Goal: Answer question/provide support: Share knowledge or assist other users

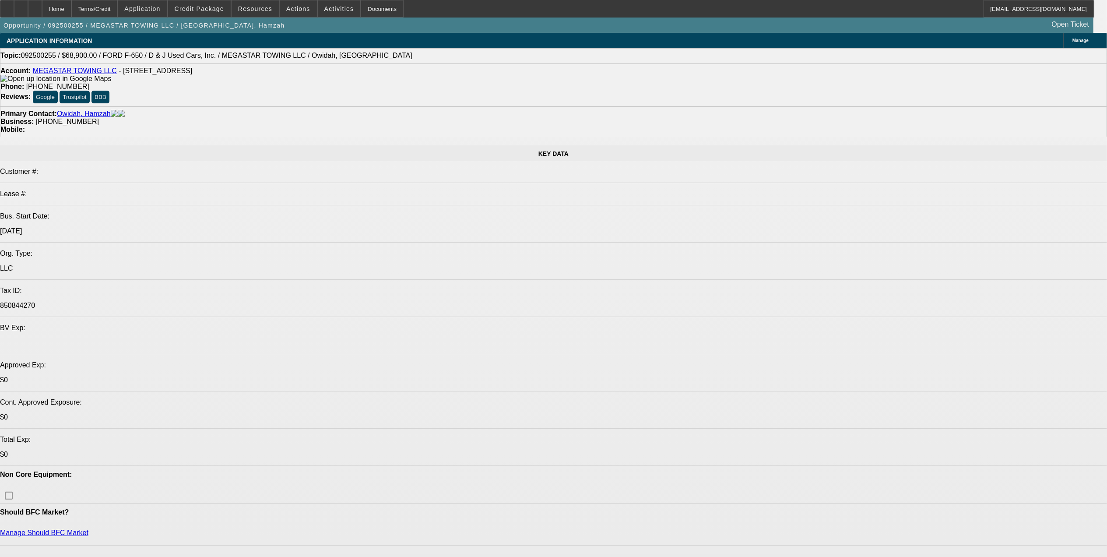
select select "0"
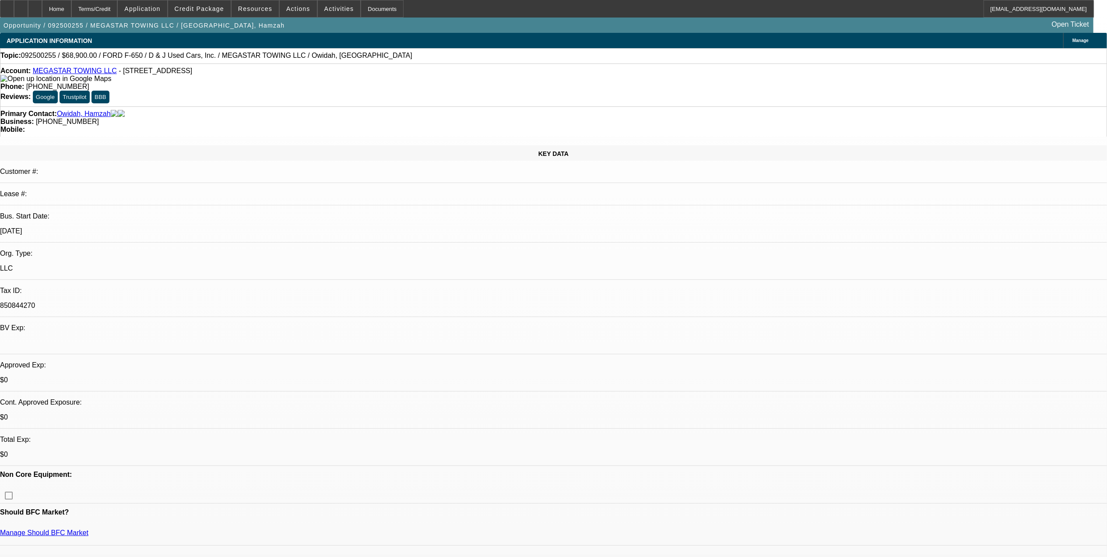
select select "0"
select select "0.1"
select select "0"
select select "2"
select select "0.1"
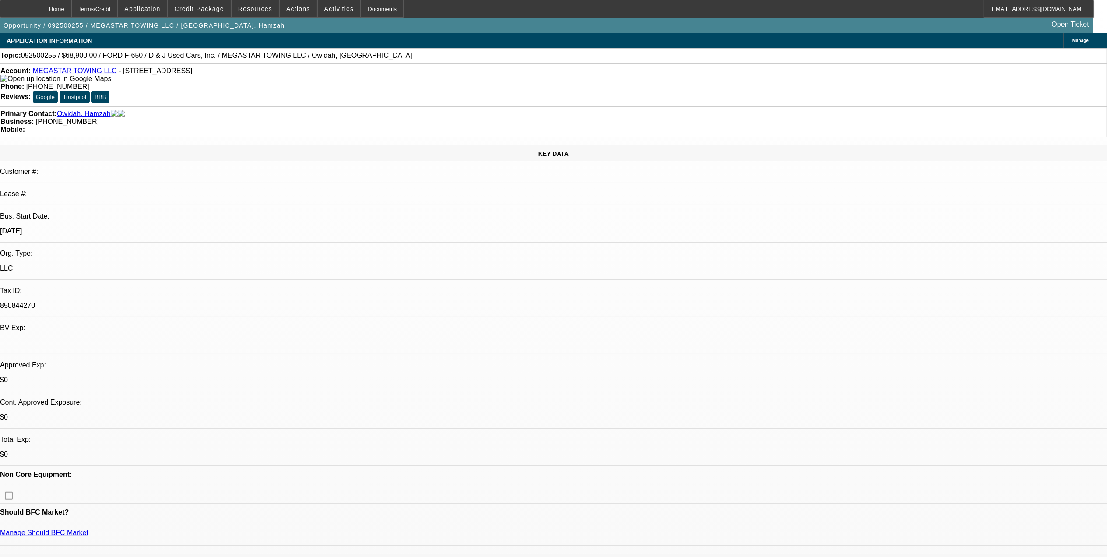
select select "1"
select select "4"
select select "1"
select select "2"
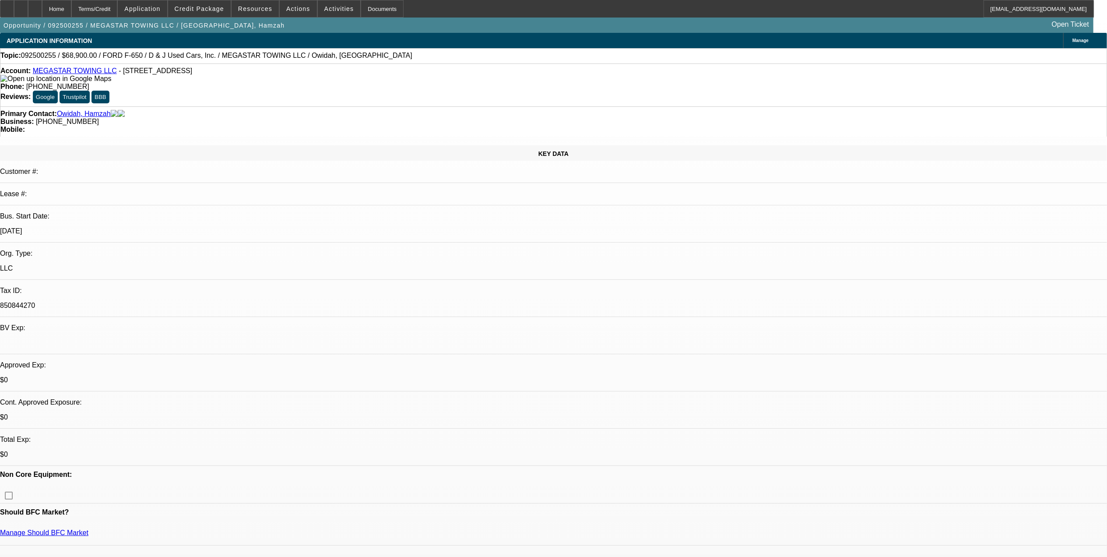
select select "4"
click at [895, 112] on span "Reply All" at bounding box center [890, 110] width 24 height 7
click at [42, 10] on div at bounding box center [35, 9] width 14 height 18
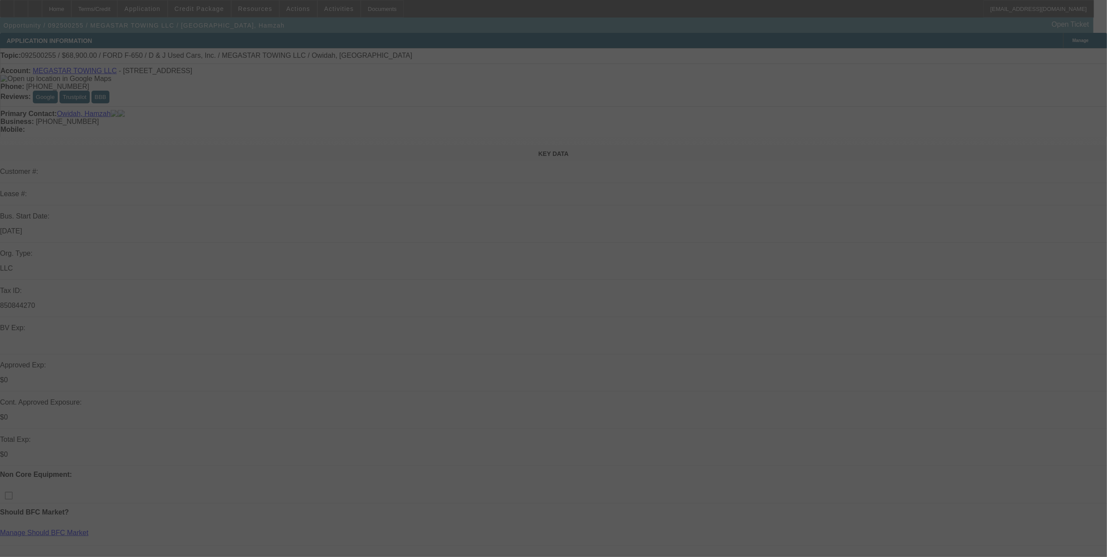
select select "0"
select select "0.1"
select select "0"
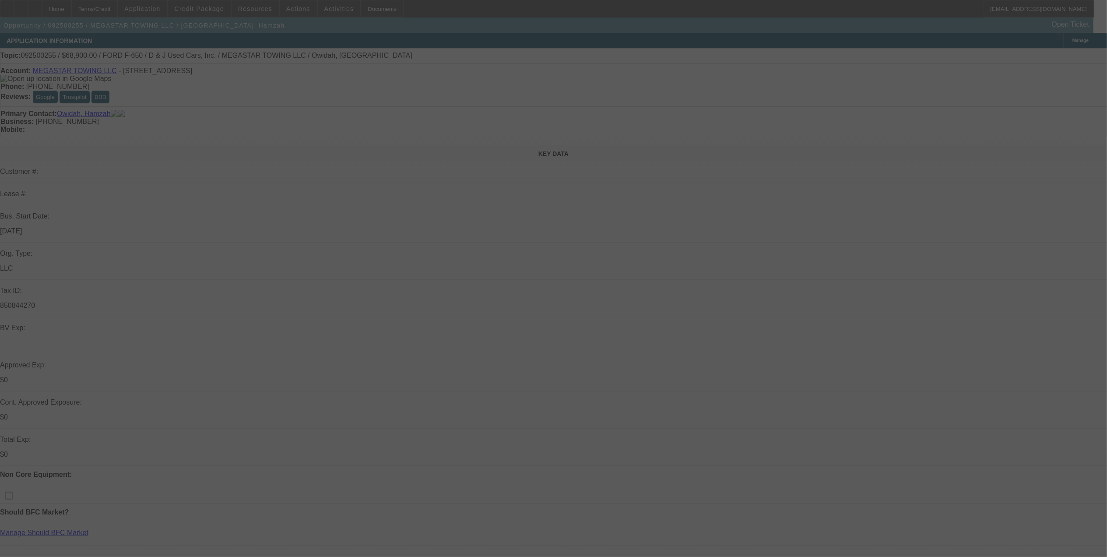
select select "0.1"
select select "0"
select select "2"
select select "0.1"
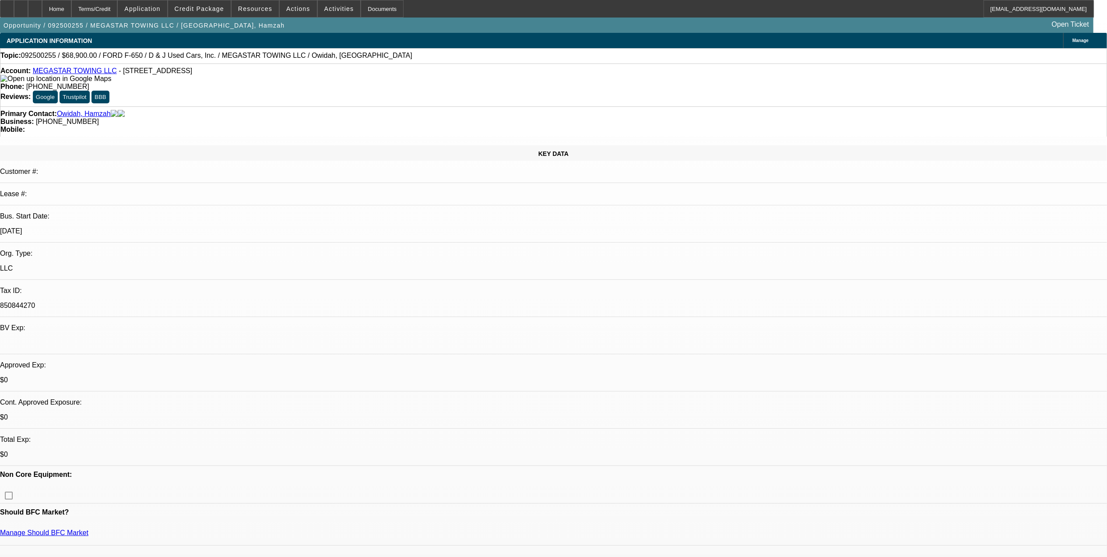
select select "1"
select select "4"
select select "1"
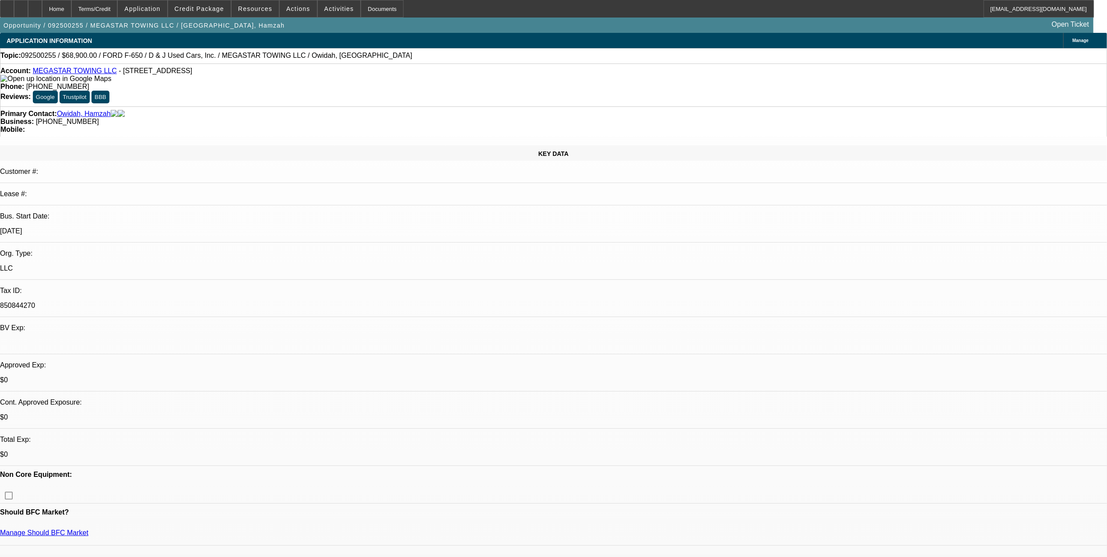
select select "4"
select select "1"
select select "2"
select select "4"
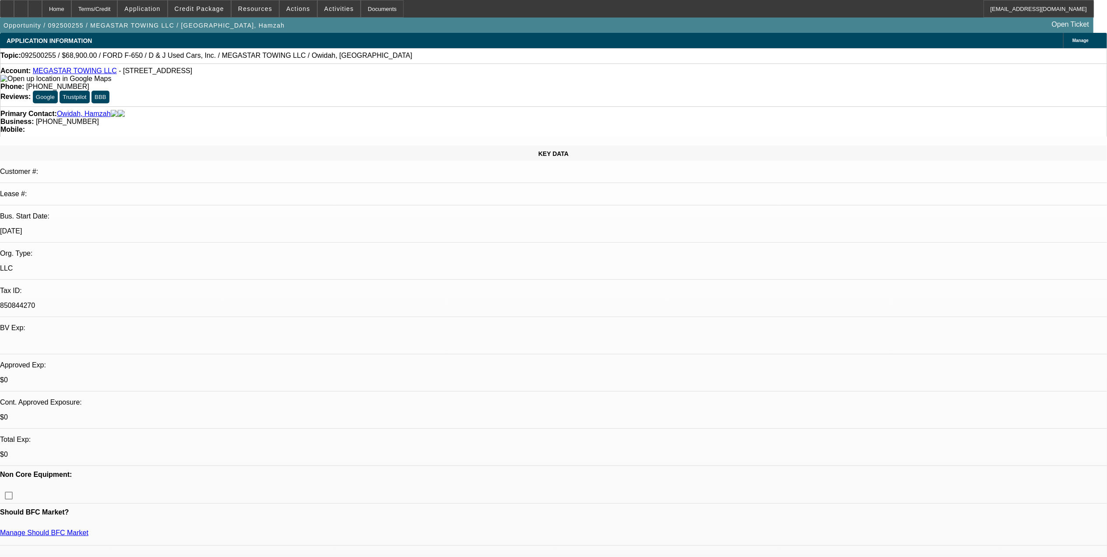
drag, startPoint x: 816, startPoint y: 292, endPoint x: 924, endPoint y: 294, distance: 107.7
drag, startPoint x: 924, startPoint y: 294, endPoint x: 1016, endPoint y: 300, distance: 92.6
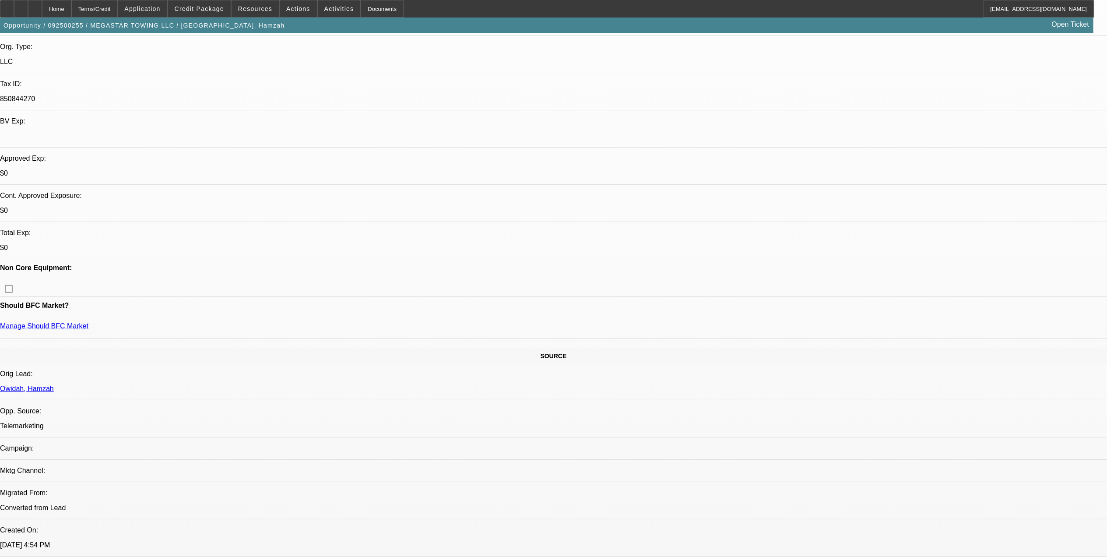
scroll to position [292, 0]
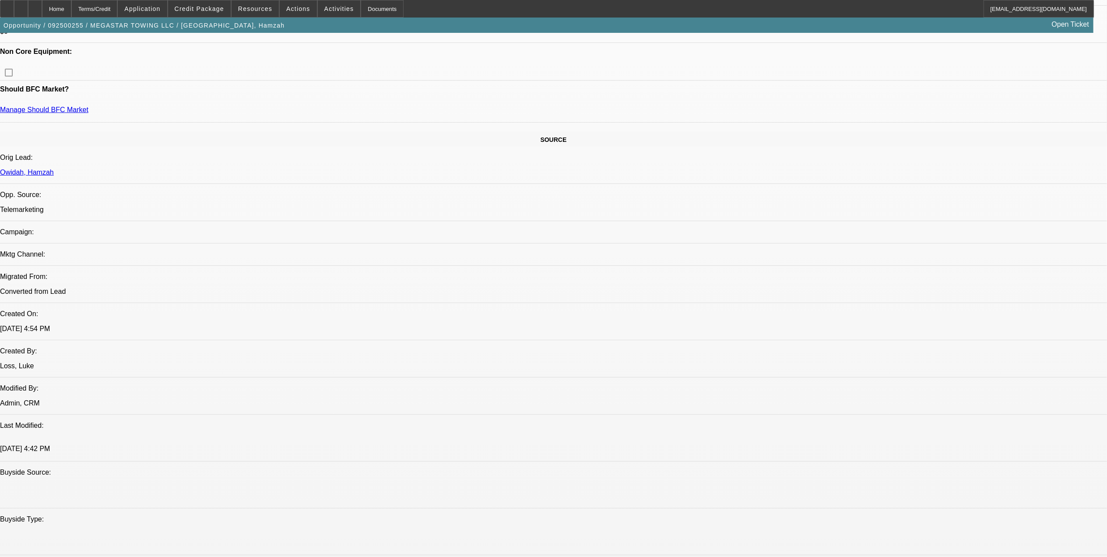
scroll to position [642, 0]
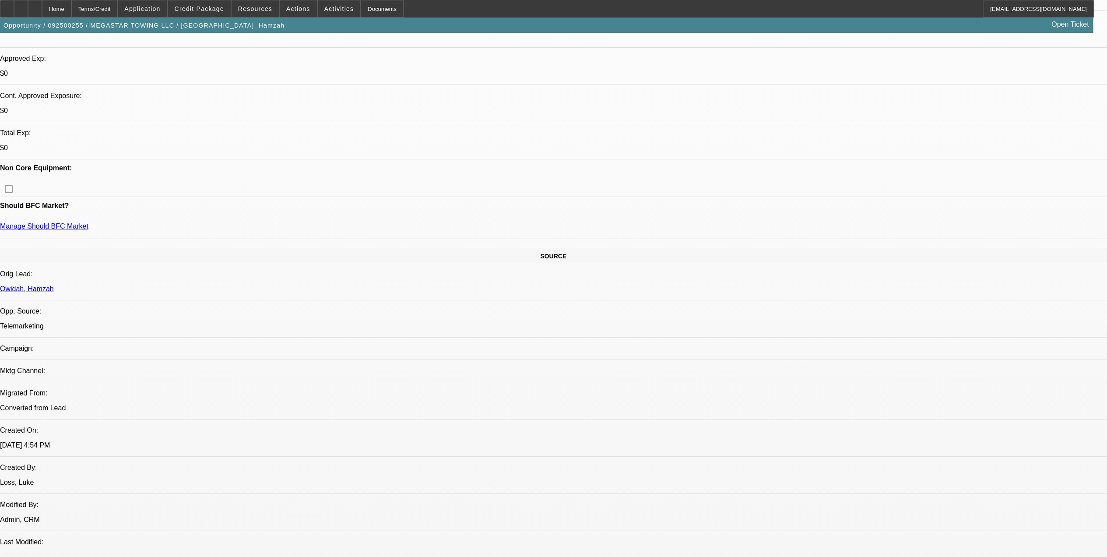
scroll to position [233, 0]
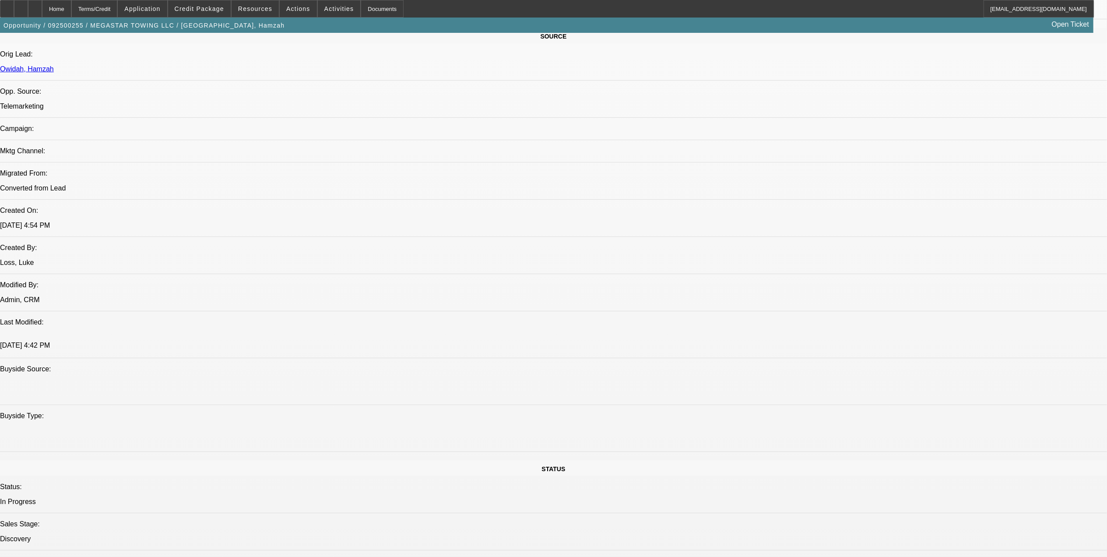
scroll to position [583, 0]
